Goal: Task Accomplishment & Management: Manage account settings

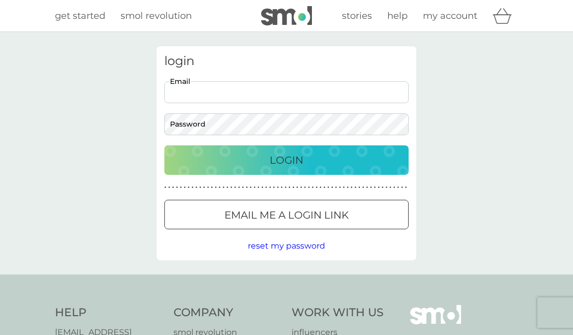
type input "[EMAIL_ADDRESS][DOMAIN_NAME]"
click at [266, 162] on div "Login" at bounding box center [287, 160] width 224 height 16
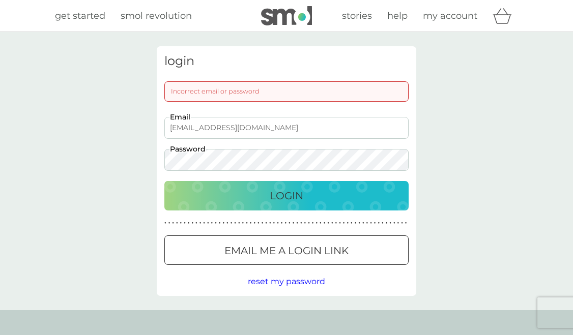
click at [213, 88] on div "Incorrect email or password" at bounding box center [286, 91] width 244 height 20
click at [209, 133] on input "[EMAIL_ADDRESS][DOMAIN_NAME]" at bounding box center [286, 128] width 244 height 22
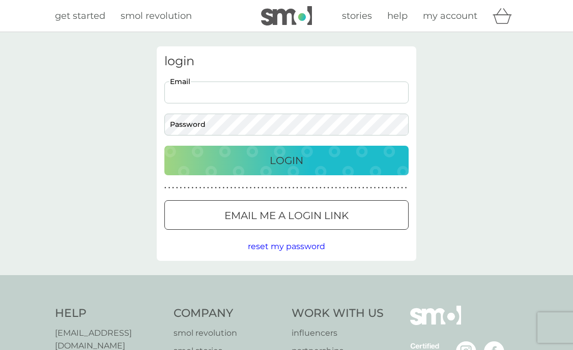
type input "[EMAIL_ADDRESS][DOMAIN_NAME]"
click at [251, 212] on p "Email me a login link" at bounding box center [286, 215] width 124 height 16
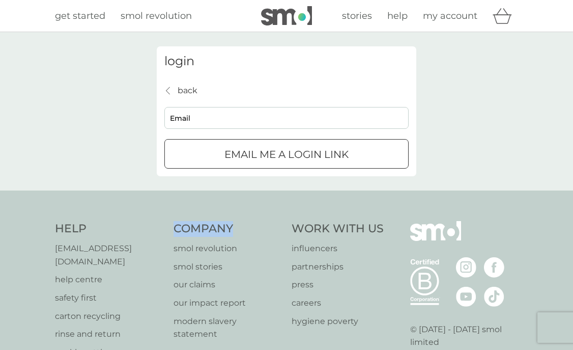
click at [251, 212] on div "Help help@smolproducts.com help centre safety first carton recycling rinse and …" at bounding box center [286, 311] width 573 height 242
click at [277, 146] on p "Email me a login link" at bounding box center [286, 154] width 124 height 16
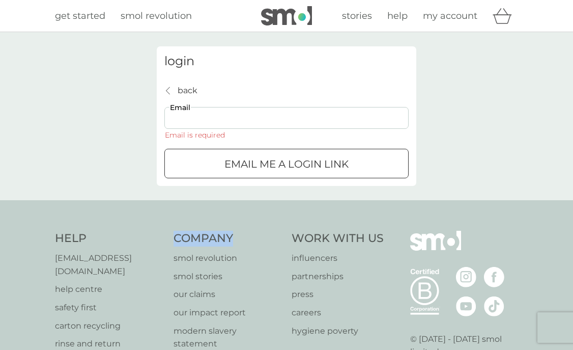
type input "[EMAIL_ADDRESS][DOMAIN_NAME]"
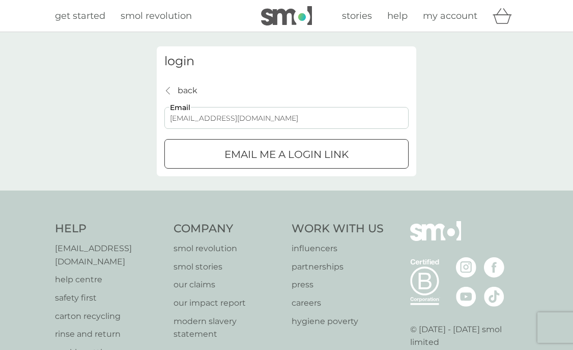
click at [282, 154] on div "submit" at bounding box center [286, 154] width 37 height 11
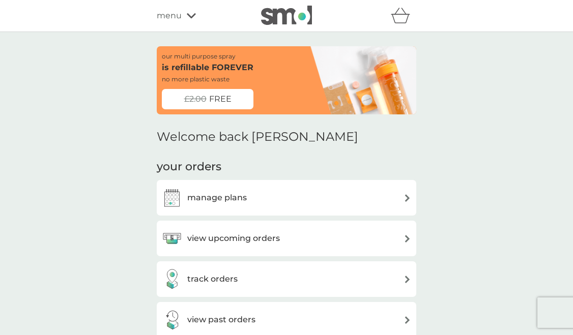
click at [237, 235] on h3 "view upcoming orders" at bounding box center [233, 238] width 93 height 13
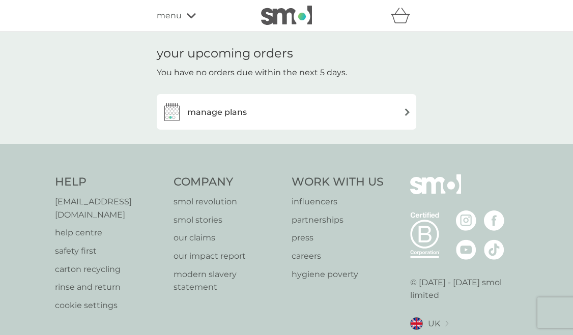
click at [232, 109] on h3 "manage plans" at bounding box center [217, 112] width 60 height 13
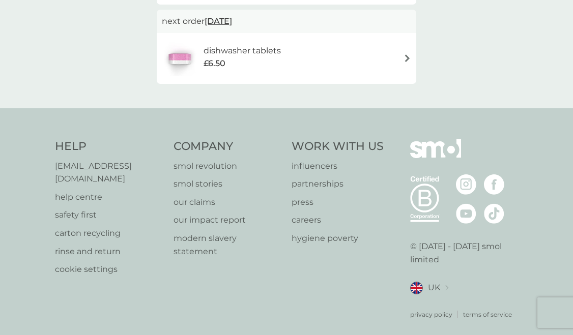
scroll to position [166, 0]
click at [72, 191] on p "help centre" at bounding box center [109, 197] width 108 height 13
